Goal: Information Seeking & Learning: Learn about a topic

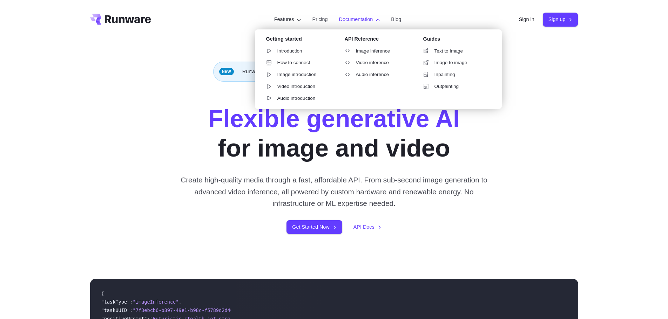
click at [345, 19] on label "Documentation" at bounding box center [359, 19] width 41 height 8
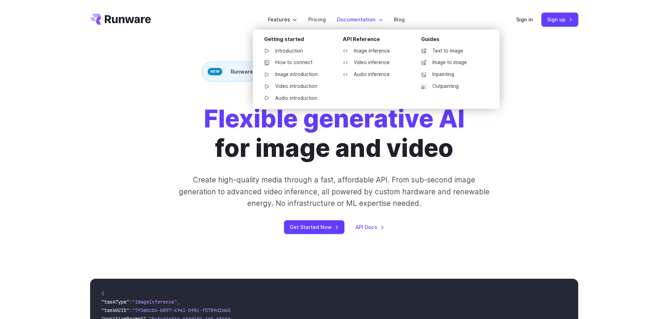
click at [359, 39] on div "API Reference" at bounding box center [375, 40] width 67 height 11
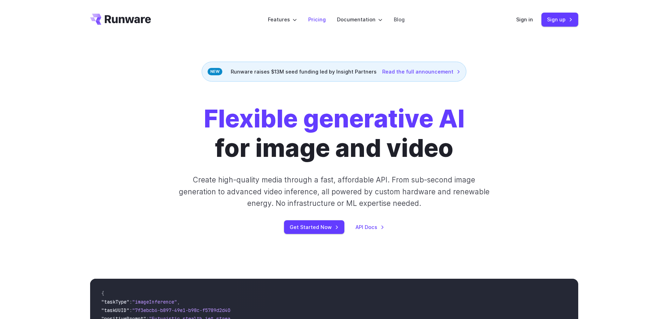
click at [317, 18] on link "Pricing" at bounding box center [317, 19] width 18 height 8
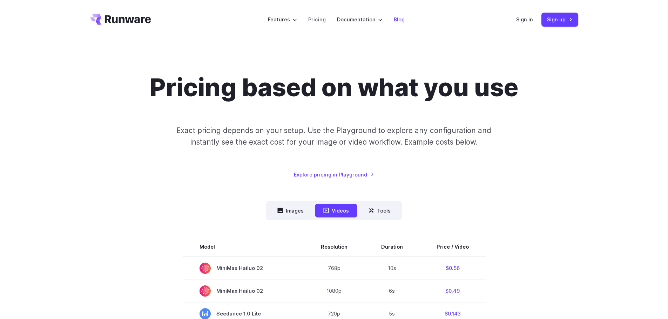
click at [396, 18] on link "Blog" at bounding box center [399, 19] width 11 height 8
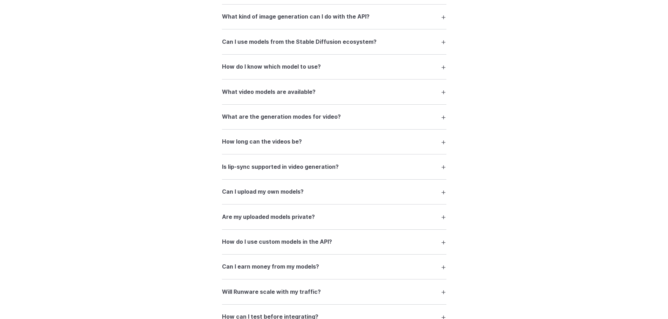
scroll to position [1271, 0]
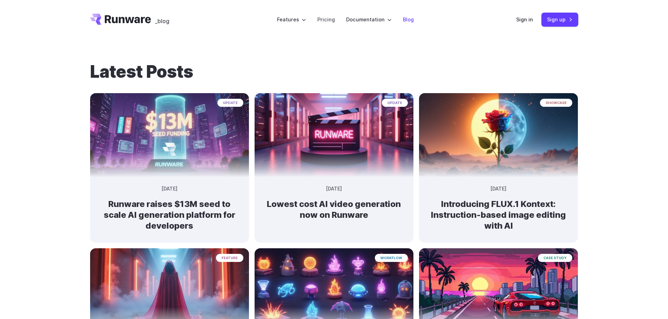
click at [403, 21] on link "Blog" at bounding box center [408, 19] width 11 height 8
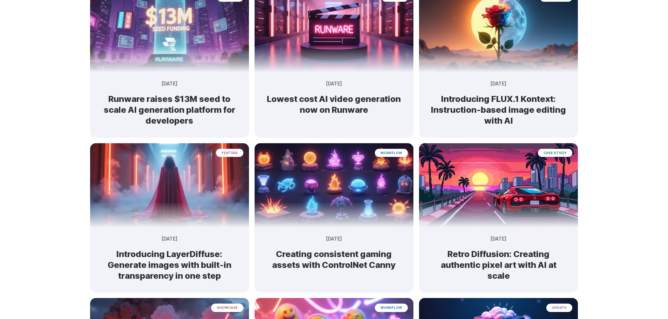
scroll to position [67, 0]
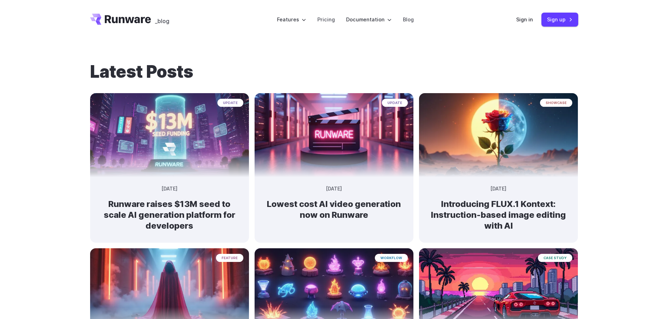
click at [139, 20] on icon "Go to /" at bounding box center [128, 19] width 46 height 8
click at [117, 22] on icon "Go to /" at bounding box center [128, 19] width 46 height 8
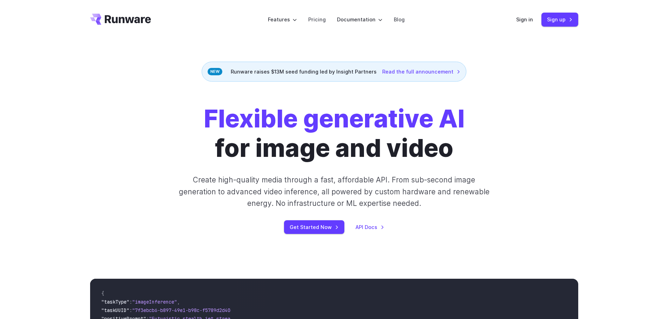
click at [152, 170] on div "Flexible generative AI for image and video Create high-quality media through a …" at bounding box center [334, 169] width 390 height 130
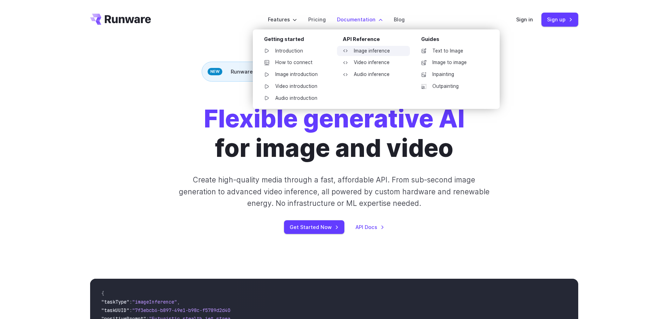
click at [370, 49] on link "Image inference" at bounding box center [373, 51] width 73 height 11
